Goal: Task Accomplishment & Management: Manage account settings

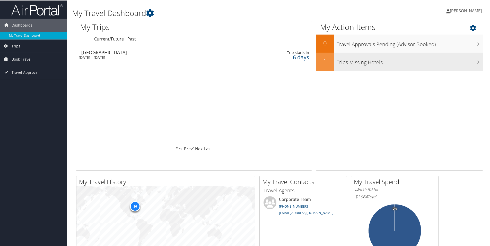
click at [385, 67] on div "Trips Missing Hotels" at bounding box center [408, 61] width 149 height 18
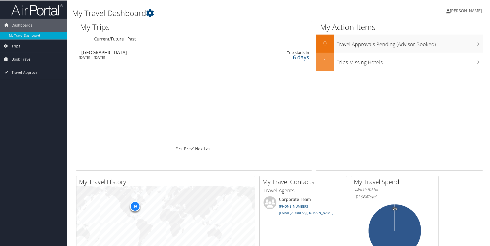
click at [461, 9] on span "[PERSON_NAME]" at bounding box center [466, 10] width 32 height 6
click at [442, 46] on link "View Travel Profile" at bounding box center [451, 45] width 57 height 9
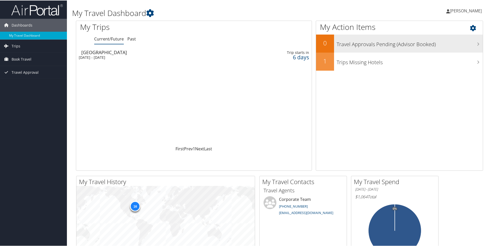
click at [398, 43] on h3 "Travel Approvals Pending (Advisor Booked)" at bounding box center [410, 43] width 146 height 10
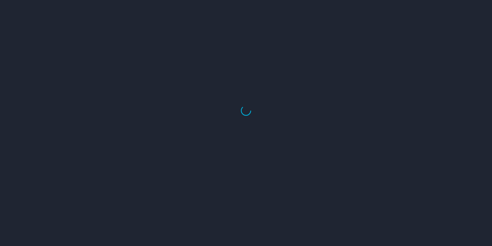
select select "US"
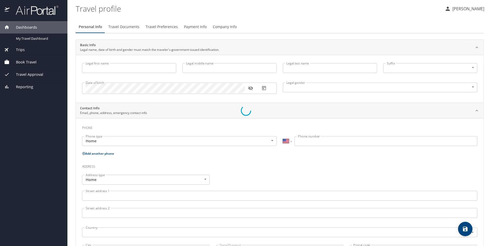
select select "PE"
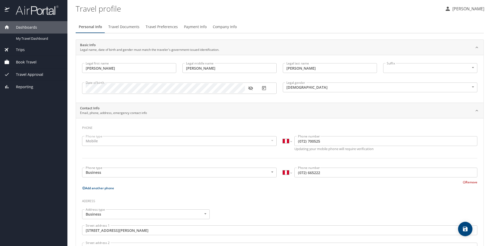
type input "Kyle"
type input "Jeffery"
type input "Lakatos"
type input "Male"
type input "Kassie"
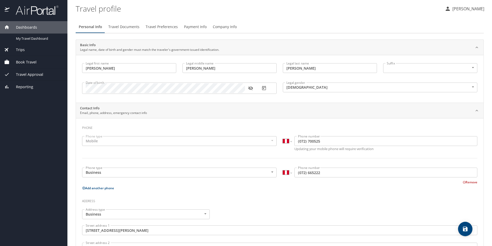
type input "Lakatos"
select select "PE"
type input "(072) 604284"
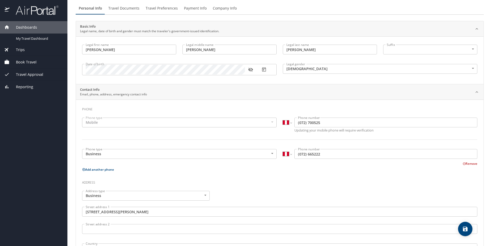
scroll to position [39, 0]
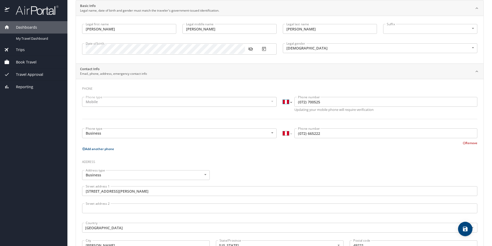
click at [286, 102] on select "International Afghanistan Åland Islands Albania Algeria American Samoa Andorra …" at bounding box center [287, 102] width 9 height 10
click at [286, 101] on select "International Afghanistan Åland Islands Albania Algeria American Samoa Andorra …" at bounding box center [287, 102] width 9 height 10
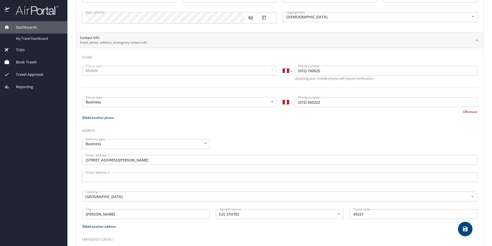
scroll to position [116, 0]
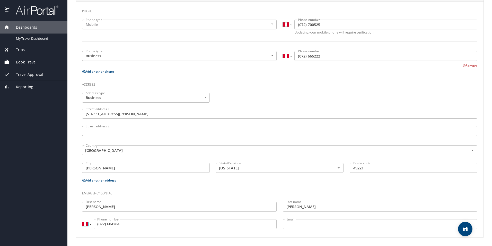
click at [90, 223] on select "International Afghanistan Åland Islands Albania Algeria American Samoa Andorra …" at bounding box center [86, 224] width 9 height 10
select select "US"
click at [82, 219] on select "International Afghanistan Åland Islands Albania Algeria American Samoa Andorra …" at bounding box center [86, 224] width 9 height 10
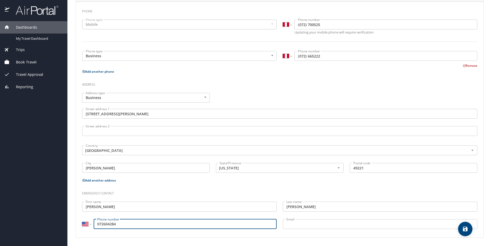
drag, startPoint x: 120, startPoint y: 224, endPoint x: 88, endPoint y: 220, distance: 32.4
click at [88, 220] on div "International Afghanistan Åland Islands Albania Algeria American Samoa Andorra …" at bounding box center [179, 224] width 195 height 10
type input "(517) 260-4284"
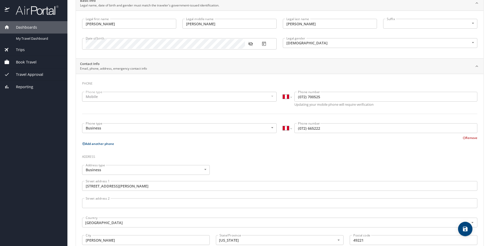
scroll to position [39, 0]
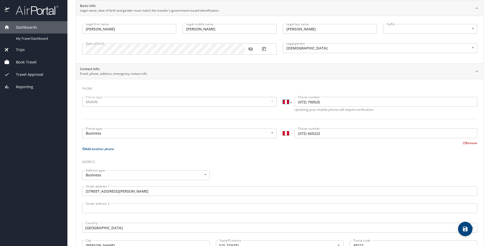
click at [289, 101] on select "International Afghanistan Åland Islands Albania Algeria American Samoa Andorra …" at bounding box center [287, 102] width 9 height 10
select select "US"
click at [283, 97] on select "International Afghanistan Åland Islands Albania Algeria American Samoa Andorra …" at bounding box center [287, 102] width 9 height 10
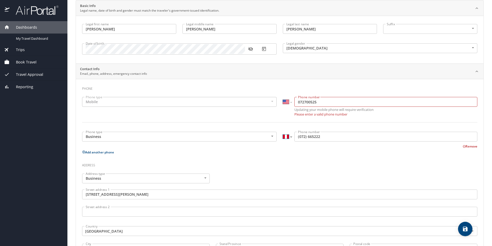
click at [286, 132] on select "International Afghanistan Åland Islands Albania Algeria American Samoa Andorra …" at bounding box center [287, 137] width 9 height 10
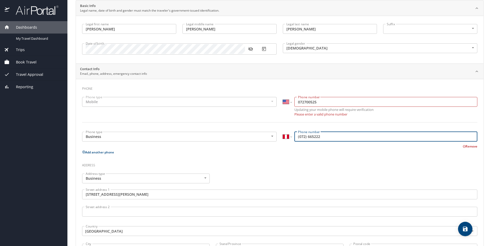
drag, startPoint x: 364, startPoint y: 138, endPoint x: 359, endPoint y: 137, distance: 5.9
click at [359, 137] on input "(072) 665222" at bounding box center [385, 137] width 183 height 10
click at [470, 147] on button "Remove" at bounding box center [470, 146] width 15 height 4
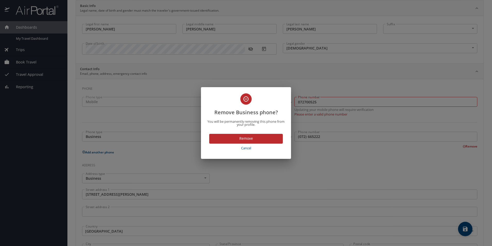
click at [241, 137] on span "Remove" at bounding box center [245, 138] width 65 height 6
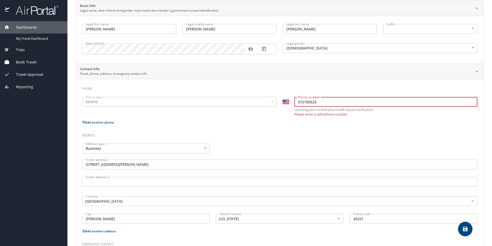
drag, startPoint x: 322, startPoint y: 102, endPoint x: 284, endPoint y: 104, distance: 38.1
click at [284, 104] on div "International Afghanistan Åland Islands Albania Algeria American Samoa Andorra …" at bounding box center [380, 102] width 195 height 10
type input "(517) 270-0525"
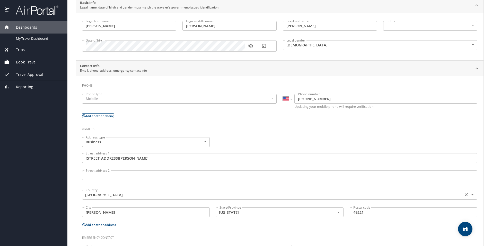
scroll to position [86, 0]
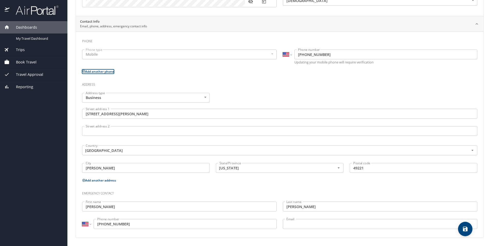
click at [463, 224] on button "save" at bounding box center [465, 228] width 14 height 14
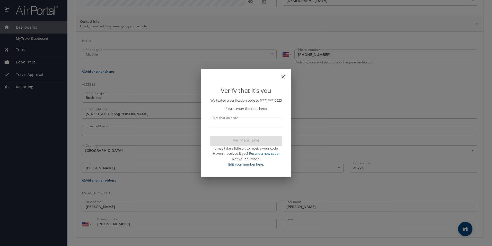
click at [229, 130] on p "We texted a verification code to (***) ***- 0525 Please enter the code here: Ve…" at bounding box center [246, 132] width 73 height 69
click at [229, 127] on input "Verification code" at bounding box center [246, 122] width 73 height 10
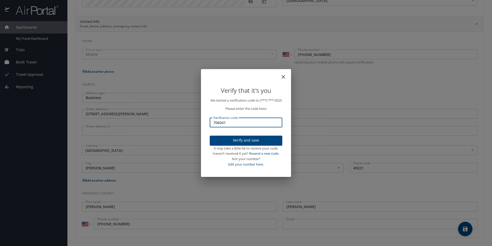
type input "706041"
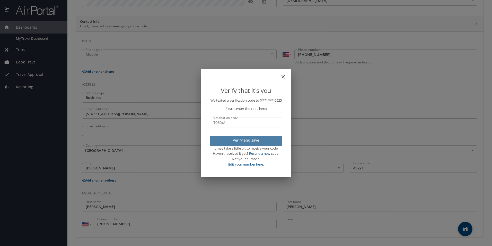
click at [228, 145] on button "Verify and save" at bounding box center [246, 140] width 73 height 10
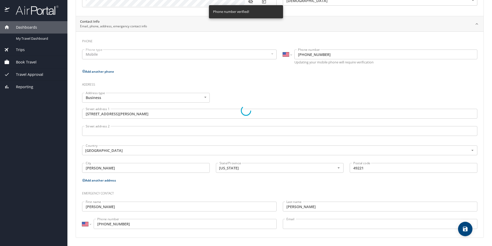
select select "US"
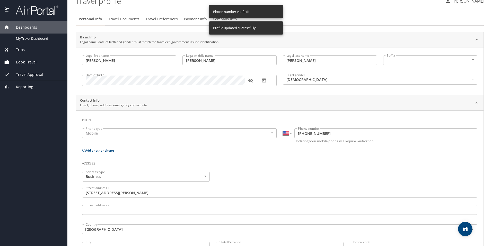
scroll to position [0, 0]
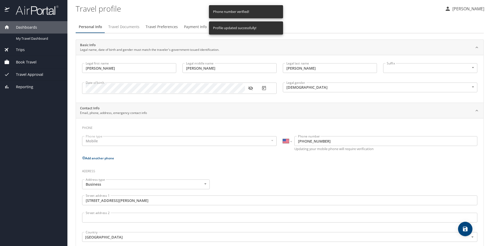
click at [130, 29] on span "Travel Documents" at bounding box center [123, 27] width 31 height 6
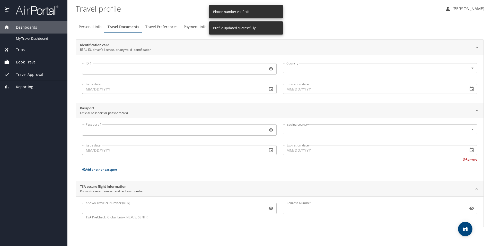
click at [299, 10] on profile "Travel profile" at bounding box center [258, 9] width 365 height 16
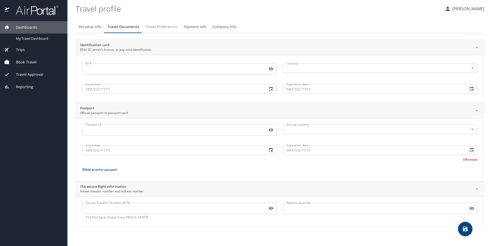
click at [154, 27] on span "Travel Preferences" at bounding box center [161, 27] width 32 height 6
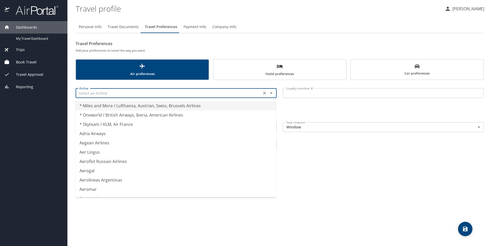
click at [143, 95] on input "text" at bounding box center [168, 93] width 183 height 7
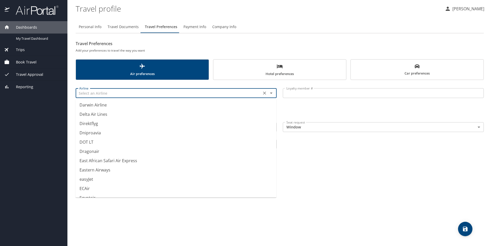
scroll to position [1519, 0]
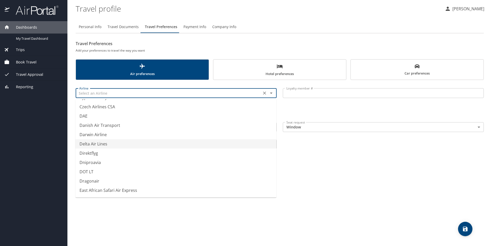
click at [103, 144] on li "Delta Air Lines" at bounding box center [175, 143] width 201 height 9
type input "Delta Air Lines"
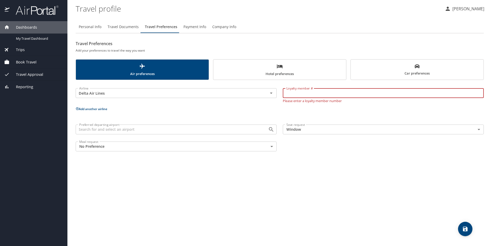
click at [300, 96] on input "Loyalty member #" at bounding box center [383, 93] width 201 height 10
type input "9136866218"
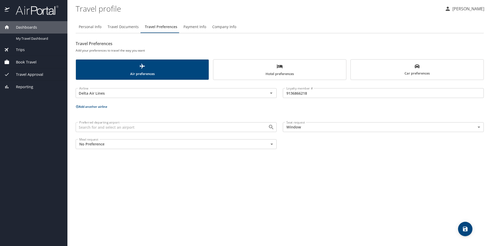
click at [301, 111] on div "Airline Delta Air Lines Airline Loyalty member # 9136866218 Loyalty member # Ad…" at bounding box center [280, 117] width 408 height 69
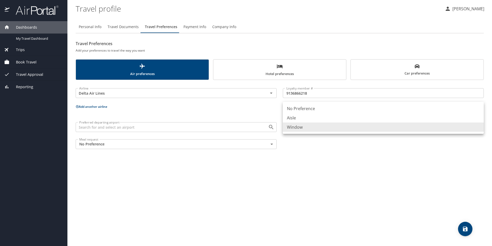
click at [319, 130] on body "Dashboards My Travel Dashboard Trips Current / Future Trips Past Trips Trips Mi…" at bounding box center [246, 123] width 492 height 246
click at [305, 141] on div at bounding box center [246, 123] width 492 height 246
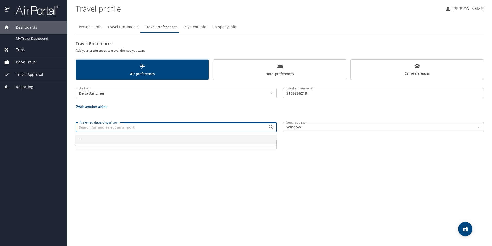
click at [222, 124] on input "Preferred departing airport" at bounding box center [168, 127] width 183 height 7
type input "-"
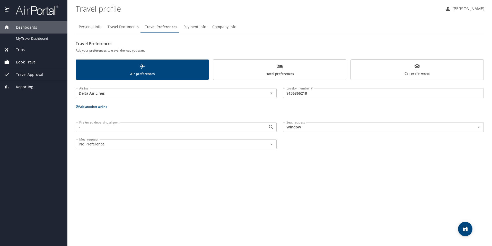
click at [219, 116] on div "Airline Delta Air Lines Airline Loyalty member # 9136866218 Loyalty member # Ad…" at bounding box center [280, 117] width 408 height 69
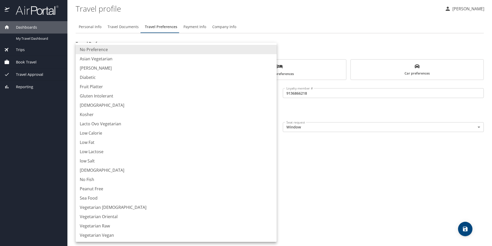
click at [169, 141] on body "Dashboards My Travel Dashboard Trips Current / Future Trips Past Trips Trips Mi…" at bounding box center [246, 123] width 492 height 246
click at [338, 156] on div at bounding box center [246, 123] width 492 height 246
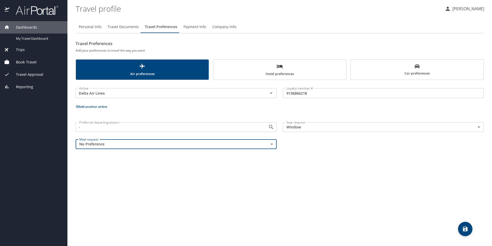
click at [254, 146] on body "Dashboards My Travel Dashboard Trips Current / Future Trips Past Trips Trips Mi…" at bounding box center [246, 123] width 492 height 246
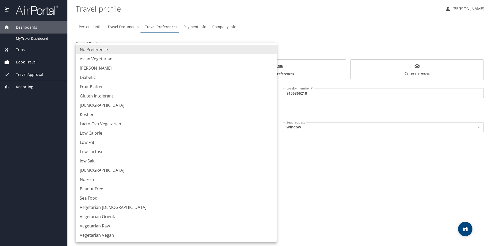
click at [307, 150] on div at bounding box center [246, 123] width 492 height 246
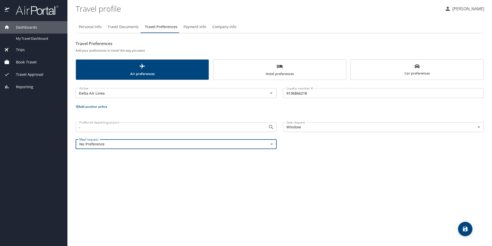
click at [377, 66] on span "Car preferences" at bounding box center [417, 70] width 127 height 13
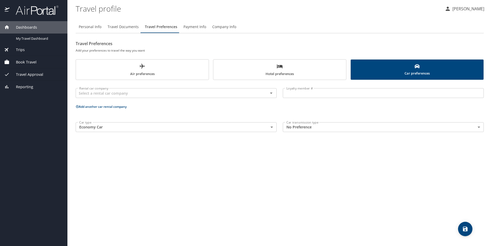
click at [185, 26] on span "Payment Info" at bounding box center [195, 27] width 23 height 6
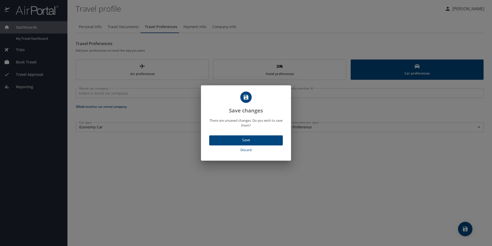
click at [274, 139] on span "Save" at bounding box center [245, 140] width 65 height 6
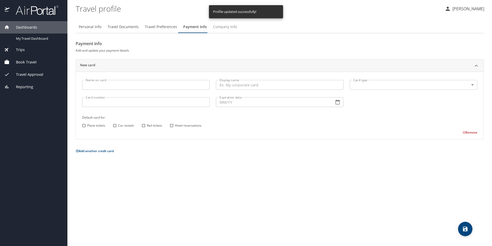
click at [220, 28] on span "Company Info" at bounding box center [225, 27] width 24 height 6
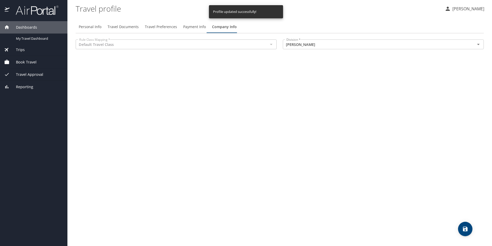
click at [166, 28] on span "Travel Preferences" at bounding box center [161, 27] width 32 height 6
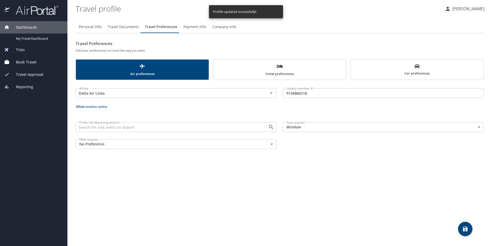
click at [209, 28] on button "Company Info" at bounding box center [224, 27] width 30 height 12
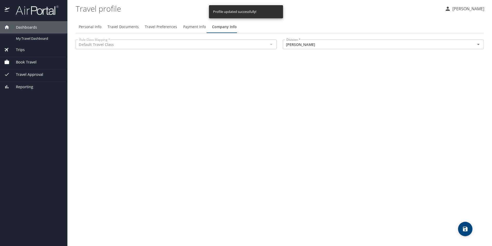
click at [190, 27] on span "Payment Info" at bounding box center [194, 27] width 23 height 6
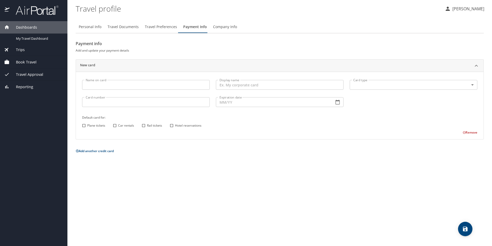
click at [154, 25] on span "Travel Preferences" at bounding box center [161, 27] width 32 height 6
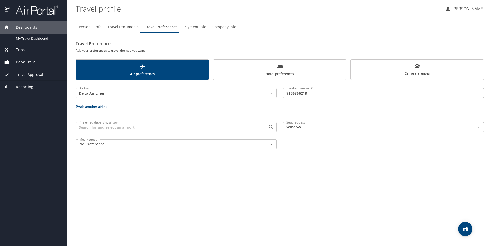
click at [138, 25] on button "Travel Documents" at bounding box center [122, 27] width 37 height 12
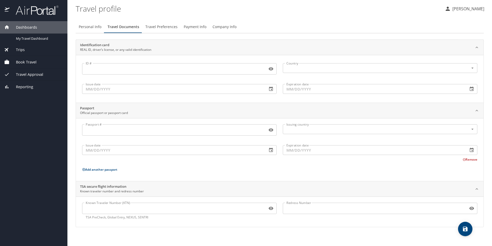
click at [88, 27] on span "Personal Info" at bounding box center [90, 27] width 23 height 6
select select "US"
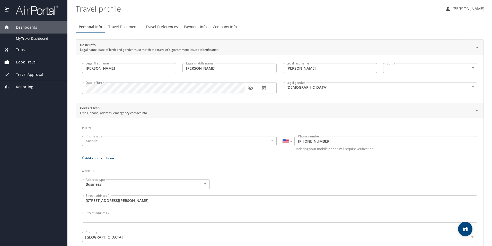
click at [164, 28] on span "Travel Preferences" at bounding box center [162, 27] width 32 height 6
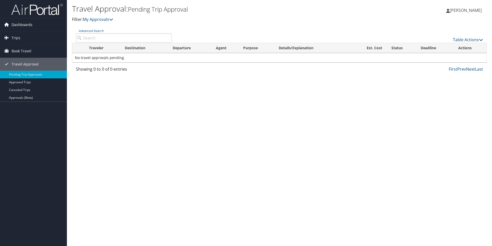
click at [22, 27] on span "Dashboards" at bounding box center [22, 24] width 21 height 13
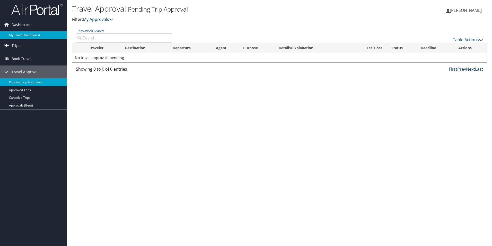
click at [21, 33] on link "My Travel Dashboard" at bounding box center [33, 35] width 67 height 8
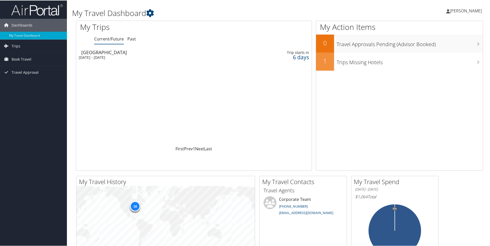
click at [101, 52] on div "[GEOGRAPHIC_DATA]" at bounding box center [155, 51] width 148 height 5
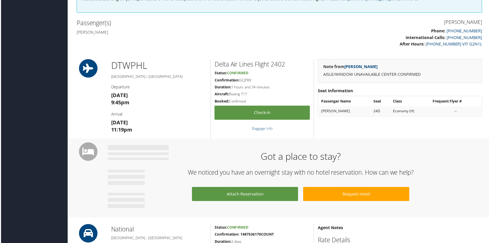
scroll to position [129, 0]
click at [271, 41] on div "Adrian Steel Phone: 800-521-9883 International Calls: 248-827-4064 After Hours:…" at bounding box center [279, 35] width 415 height 35
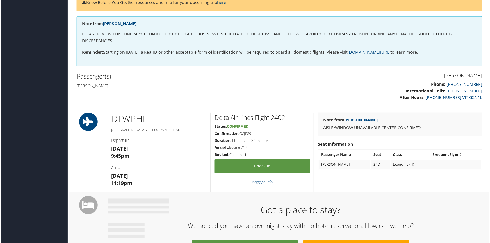
scroll to position [0, 0]
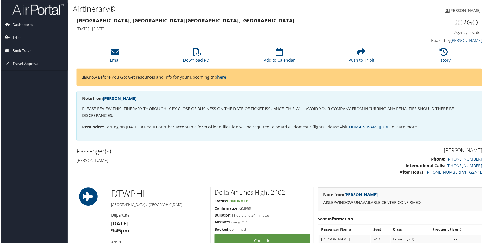
click at [36, 9] on img at bounding box center [36, 9] width 51 height 12
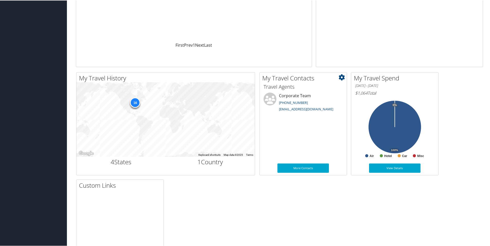
scroll to position [149, 0]
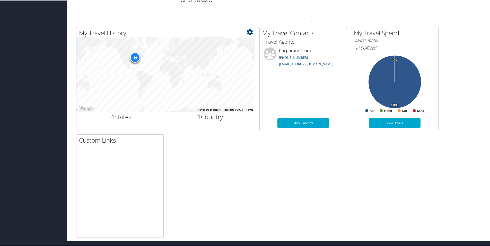
click at [123, 118] on h2 "4 States" at bounding box center [121, 116] width 82 height 9
click at [137, 58] on div "16" at bounding box center [135, 56] width 10 height 10
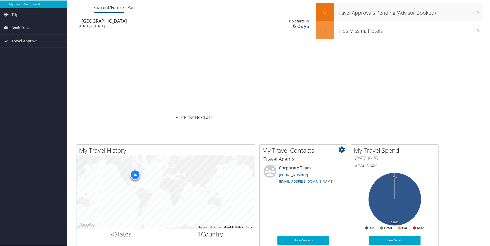
scroll to position [0, 0]
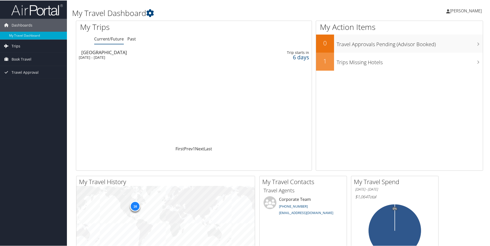
click at [17, 46] on span "Trips" at bounding box center [16, 45] width 9 height 13
click at [21, 63] on link "Past Trips" at bounding box center [33, 64] width 67 height 8
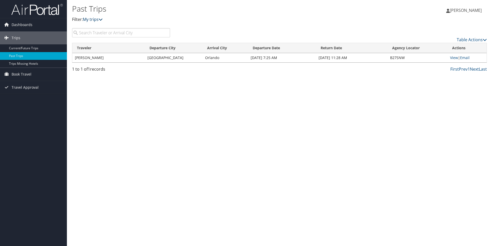
click at [95, 20] on link "My trips" at bounding box center [93, 19] width 20 height 6
click at [102, 19] on icon at bounding box center [101, 19] width 4 height 4
click at [308, 105] on div "Past Trips Filter: My trips [PERSON_NAME] [PERSON_NAME] My Settings Travel Agen…" at bounding box center [279, 123] width 425 height 246
click at [452, 57] on link "View" at bounding box center [454, 57] width 8 height 5
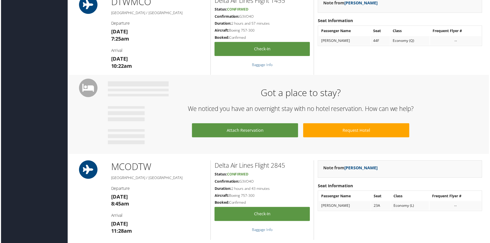
scroll to position [118, 0]
